Goal: Task Accomplishment & Management: Use online tool/utility

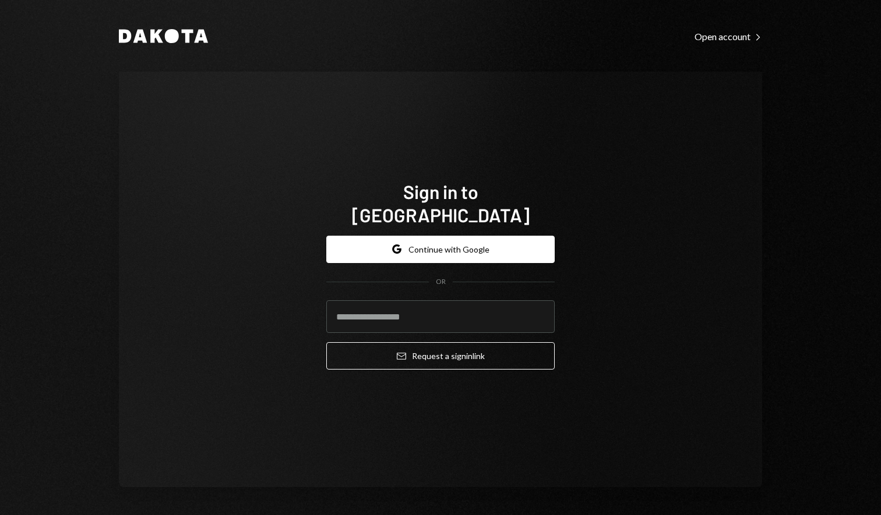
type input "**********"
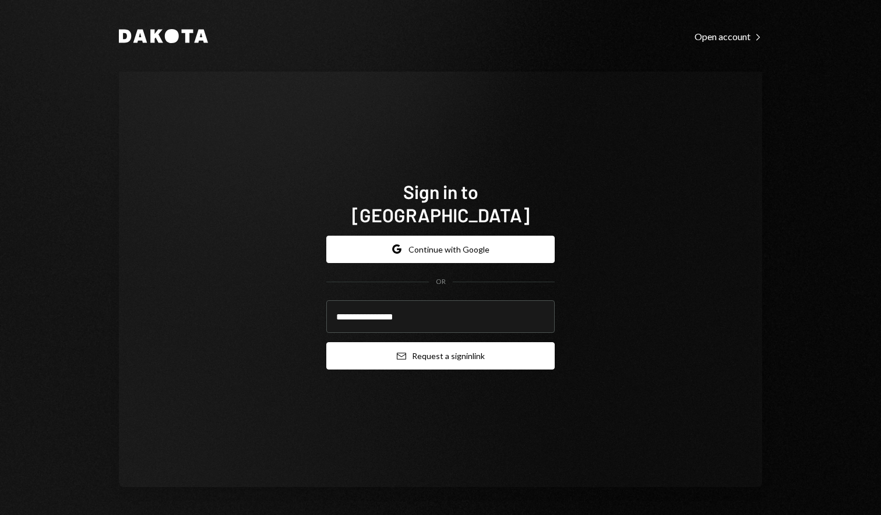
click at [436, 348] on button "Email Request a sign in link" at bounding box center [440, 355] width 228 height 27
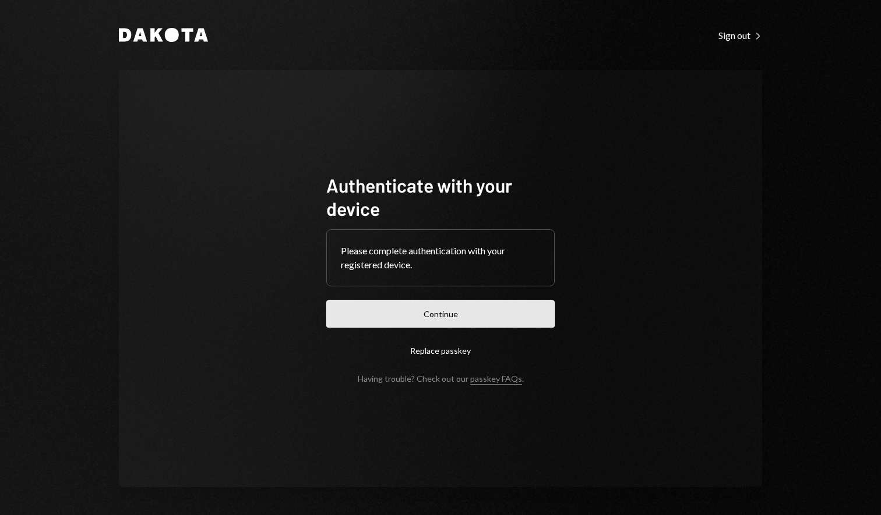
click at [368, 315] on button "Continue" at bounding box center [440, 314] width 228 height 27
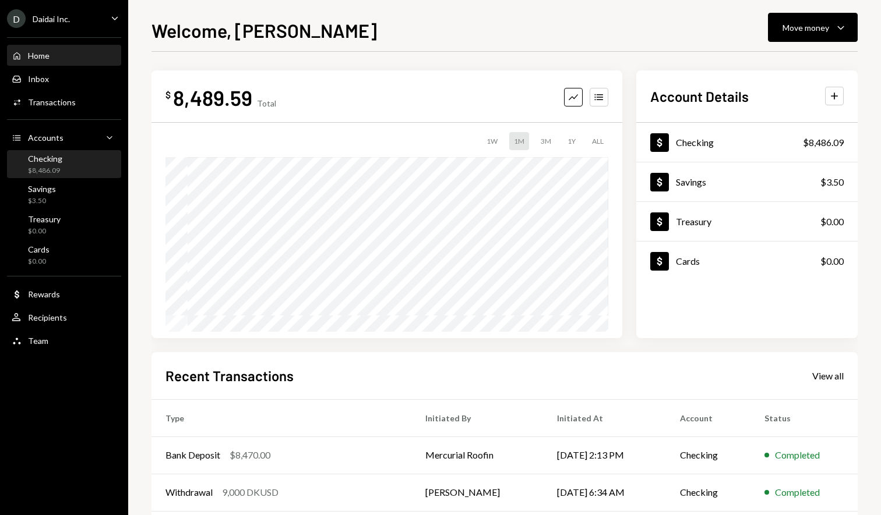
click at [68, 156] on div "Checking $8,486.09" at bounding box center [64, 165] width 105 height 22
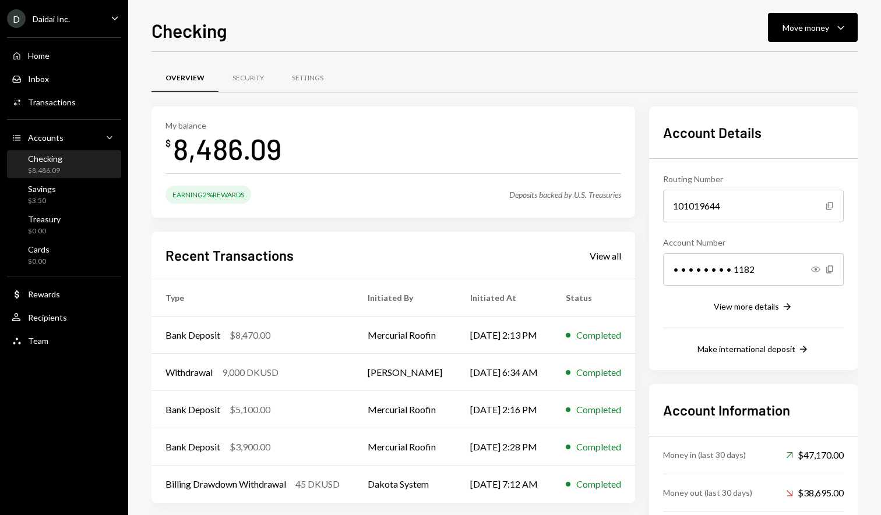
click at [60, 20] on div "Daidai Inc." at bounding box center [51, 19] width 37 height 10
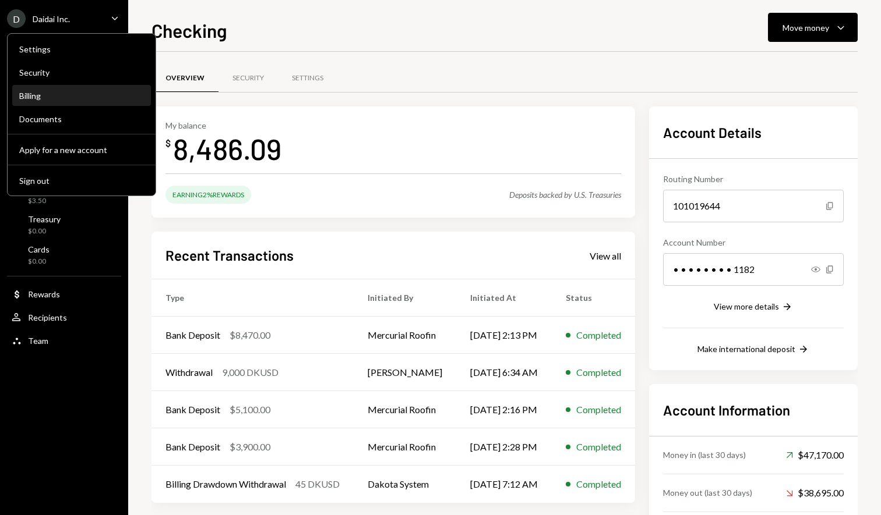
click at [74, 96] on div "Billing" at bounding box center [81, 96] width 125 height 10
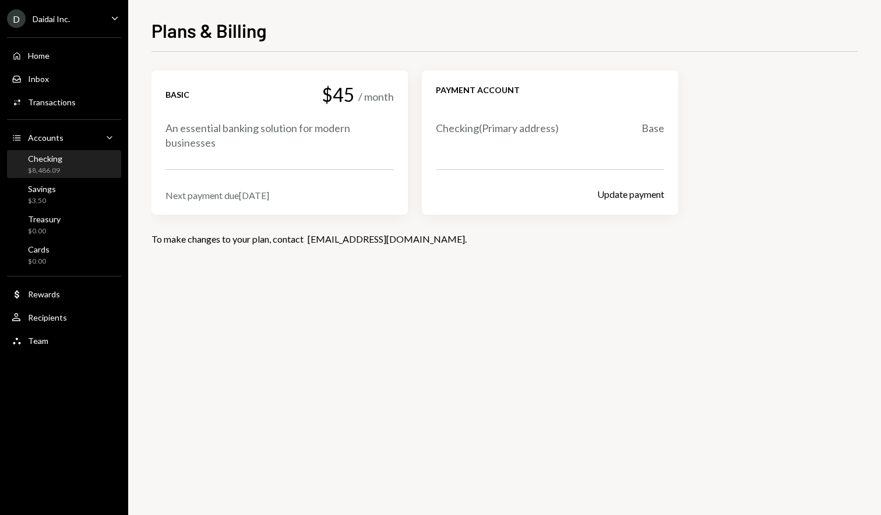
click at [53, 161] on div "Checking" at bounding box center [45, 159] width 34 height 10
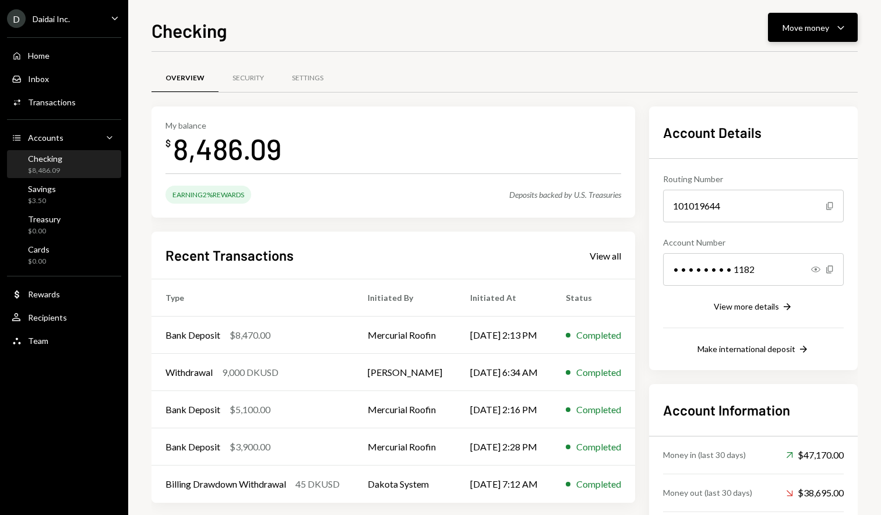
click at [804, 24] on div "Move money" at bounding box center [805, 28] width 47 height 12
click at [793, 64] on div "Send" at bounding box center [803, 62] width 85 height 12
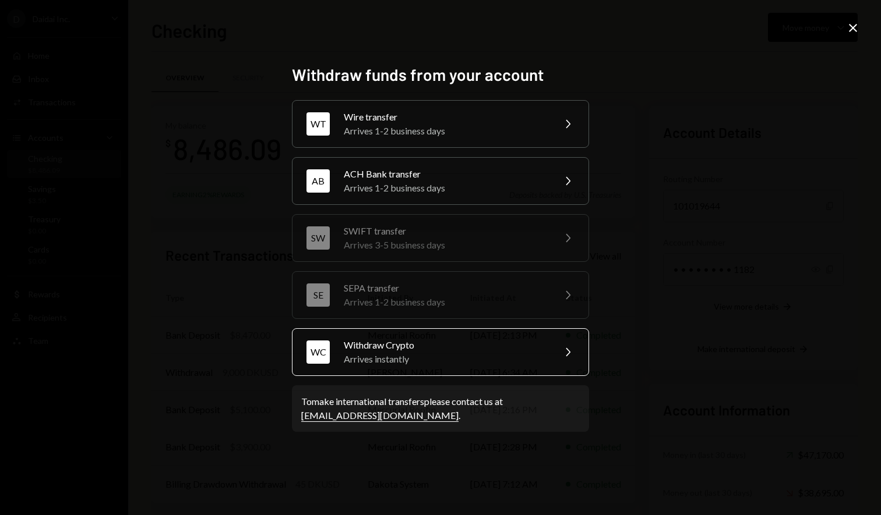
click at [427, 352] on div "Arrives instantly" at bounding box center [445, 359] width 203 height 14
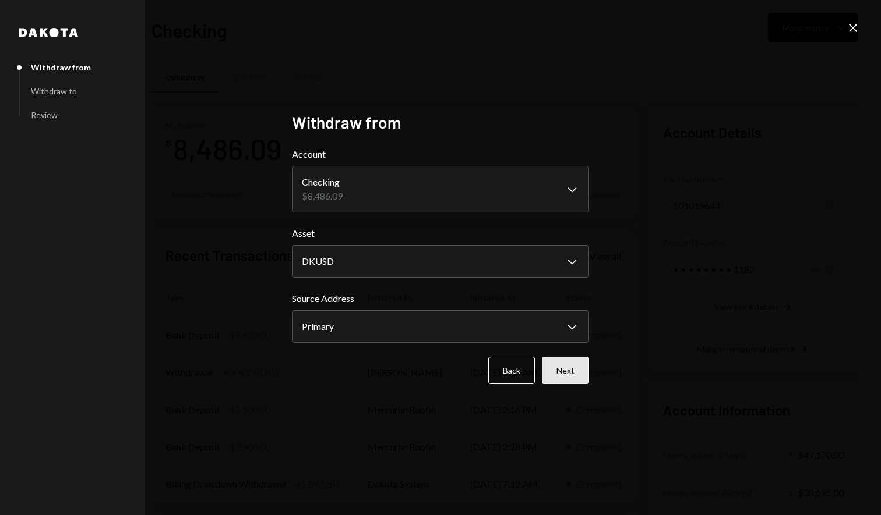
click at [581, 368] on button "Next" at bounding box center [565, 370] width 47 height 27
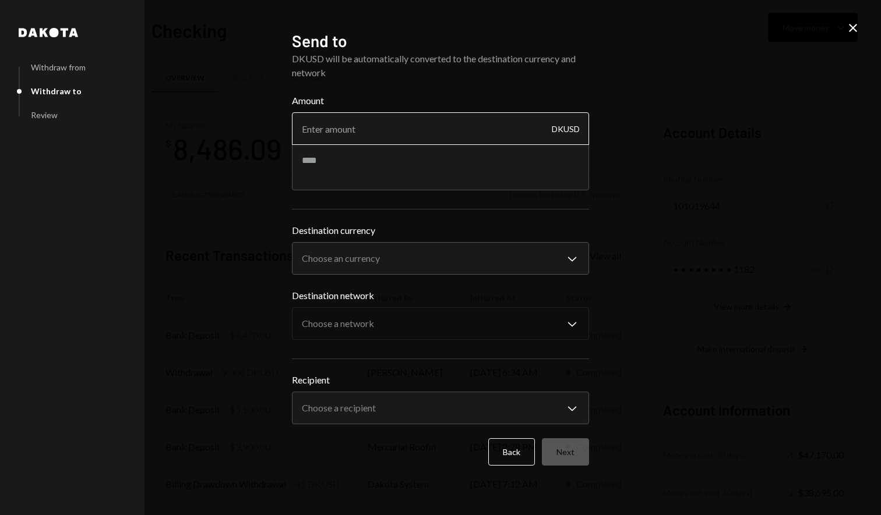
click at [397, 132] on input "Amount" at bounding box center [440, 128] width 297 height 33
type input "8470"
click at [425, 255] on body "D Daidai Inc. Caret Down Home Home Inbox Inbox Activities Transactions Accounts…" at bounding box center [440, 257] width 881 height 515
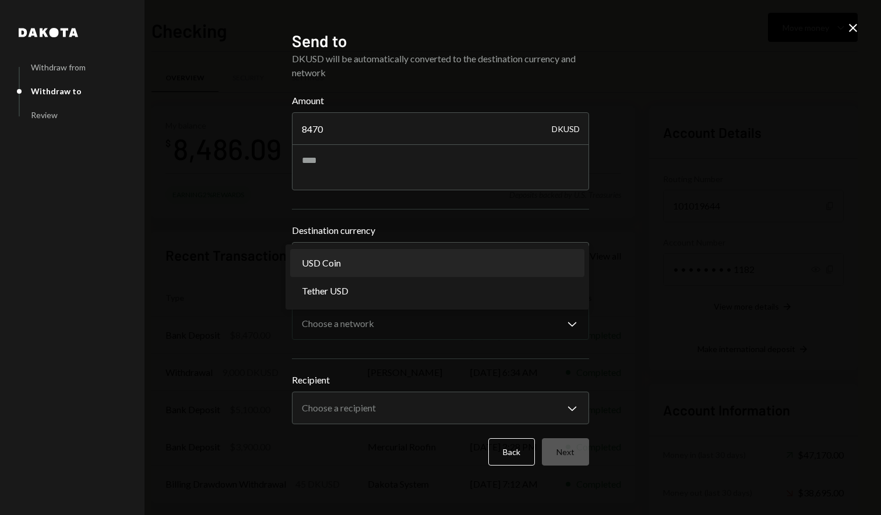
select select "****"
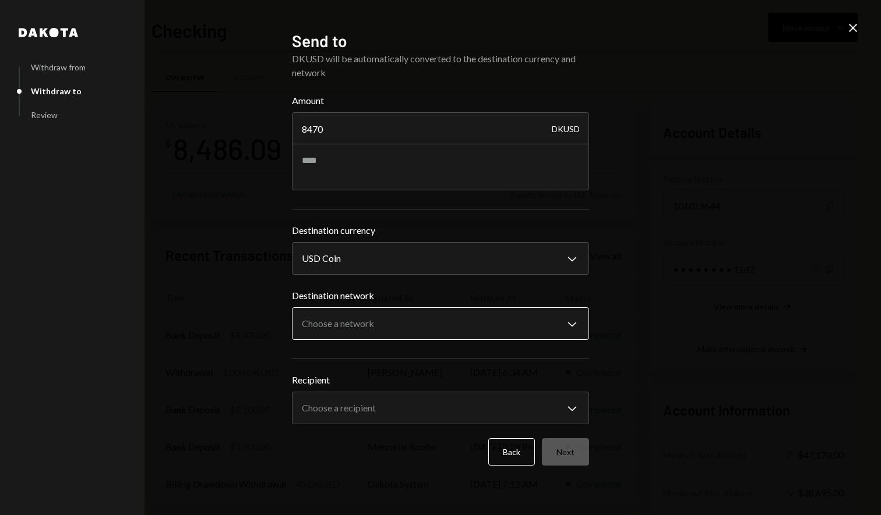
click at [389, 338] on body "D Daidai Inc. Caret Down Home Home Inbox Inbox Activities Transactions Accounts…" at bounding box center [440, 257] width 881 height 515
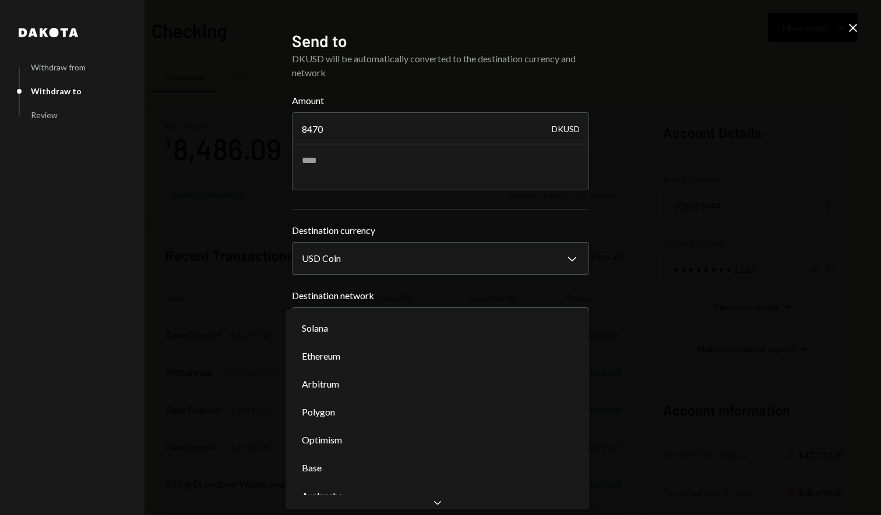
select select "**********"
drag, startPoint x: 354, startPoint y: 472, endPoint x: 398, endPoint y: 416, distance: 71.2
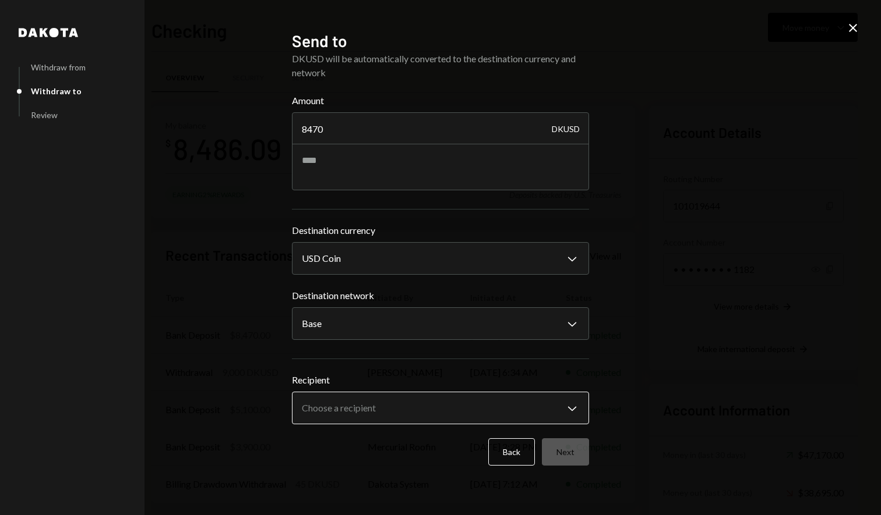
click at [414, 398] on body "D Daidai Inc. Caret Down Home Home Inbox Inbox Activities Transactions Accounts…" at bounding box center [440, 257] width 881 height 515
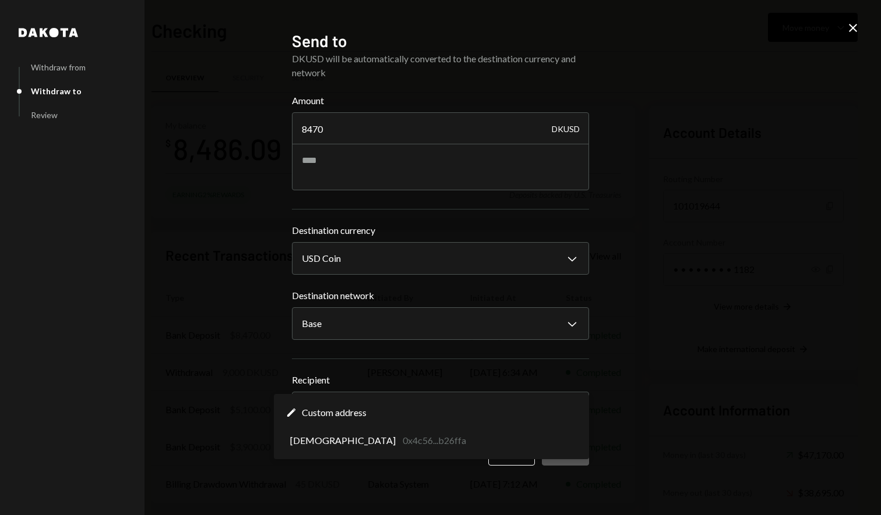
select select "**********"
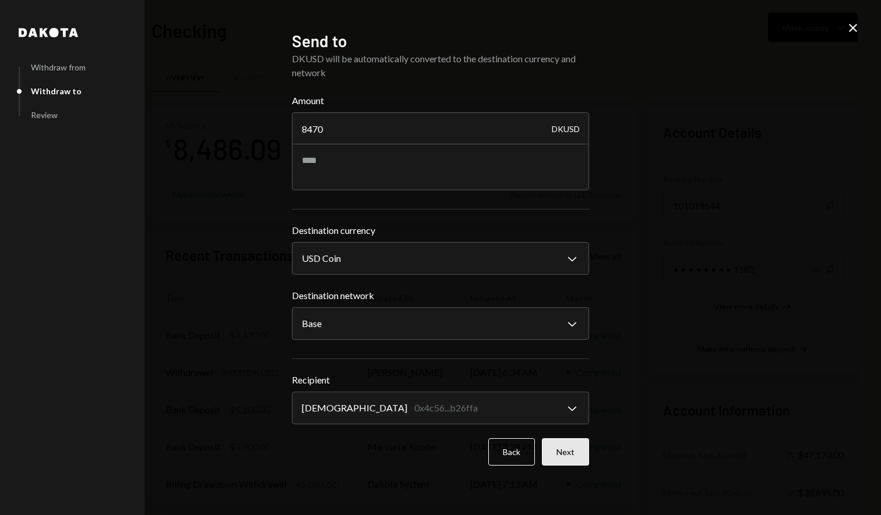
click at [558, 455] on button "Next" at bounding box center [565, 452] width 47 height 27
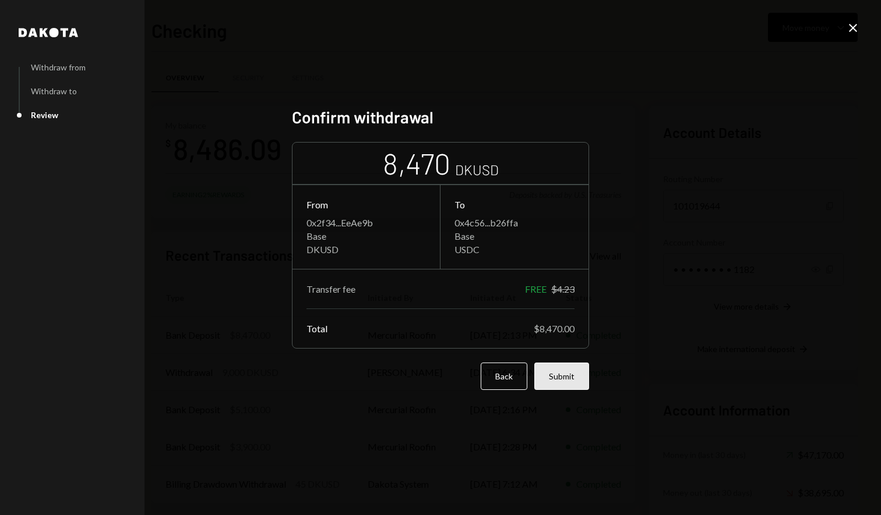
click at [574, 380] on button "Submit" at bounding box center [561, 376] width 55 height 27
